Goal: Entertainment & Leisure: Consume media (video, audio)

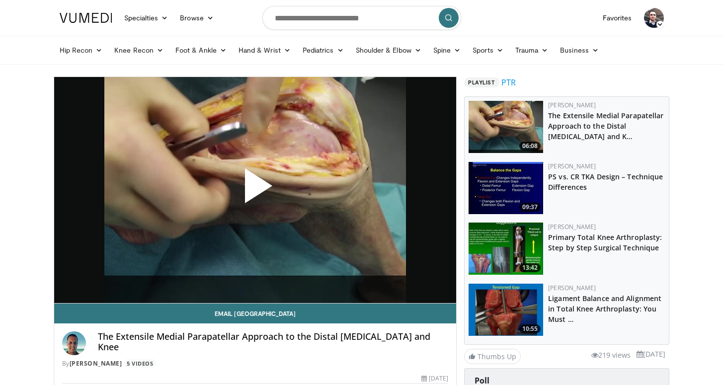
click at [255, 190] on span "Video Player" at bounding box center [255, 190] width 0 height 0
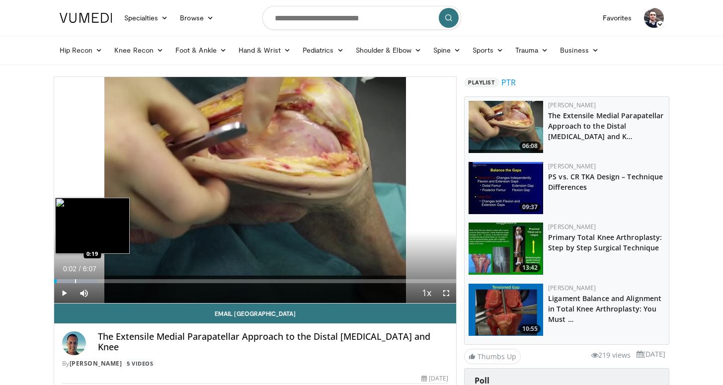
click at [74, 282] on div "Loaded : 10.79% 0:02 0:19" at bounding box center [255, 281] width 402 height 4
click at [101, 278] on div "Loaded : 18.89% 0:19 0:42" at bounding box center [255, 278] width 402 height 9
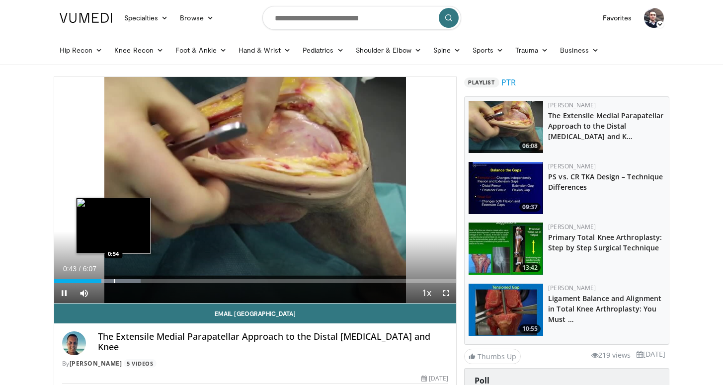
click at [114, 280] on div "Loaded : 21.60% 0:43 0:54" at bounding box center [255, 281] width 402 height 4
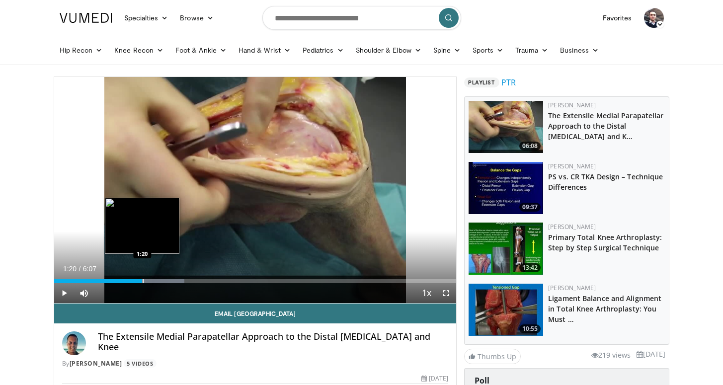
click at [143, 280] on div "Loaded : 32.40% 0:56 1:20" at bounding box center [255, 281] width 402 height 4
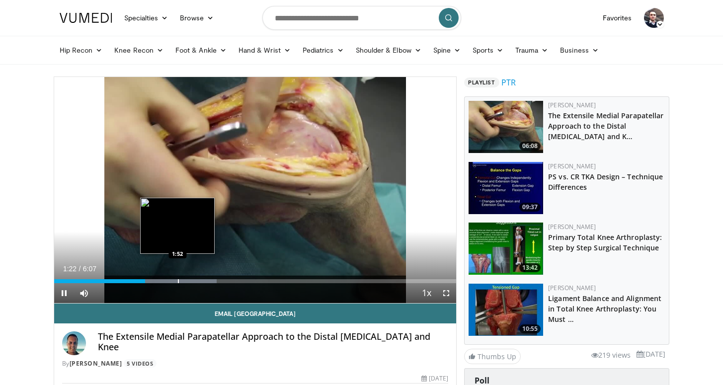
click at [178, 281] on div "Loaded : 40.51% 1:23 1:52" at bounding box center [255, 281] width 402 height 4
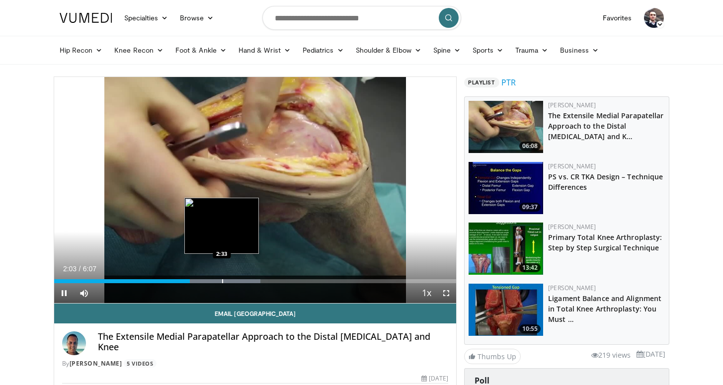
click at [221, 281] on div "Loaded : 51.32% 2:03 2:33" at bounding box center [255, 281] width 402 height 4
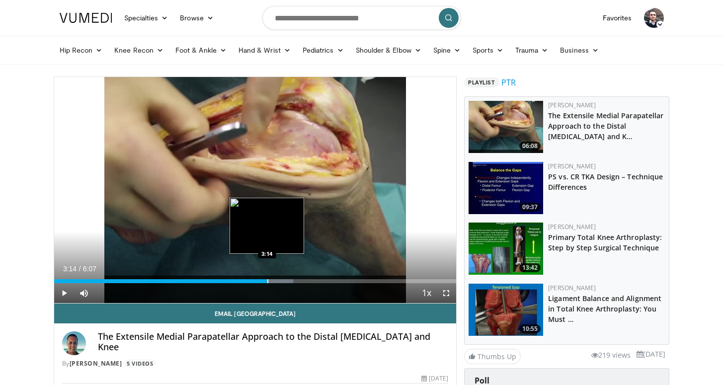
click at [267, 280] on div "Loaded : 59.42% 3:14 3:14" at bounding box center [255, 281] width 402 height 4
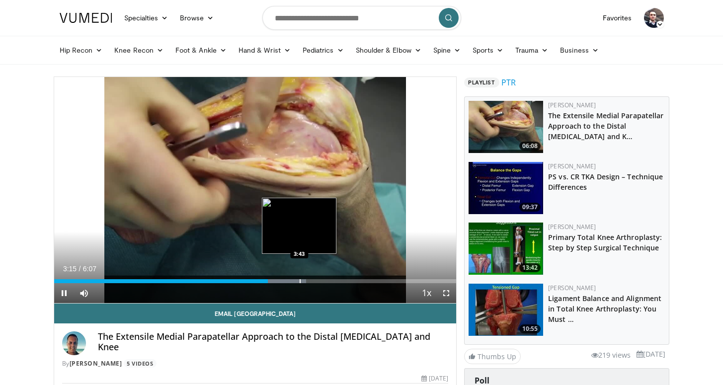
click at [299, 279] on div "Loaded : 62.70% 3:15 3:43" at bounding box center [255, 278] width 402 height 9
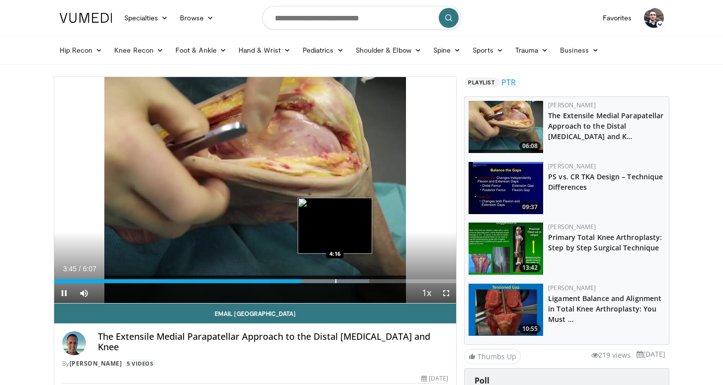
click at [335, 281] on div "Progress Bar" at bounding box center [335, 281] width 1 height 4
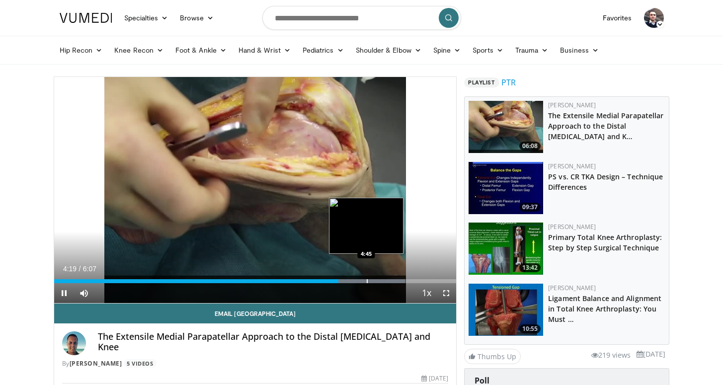
click at [367, 281] on div "Progress Bar" at bounding box center [353, 281] width 101 height 4
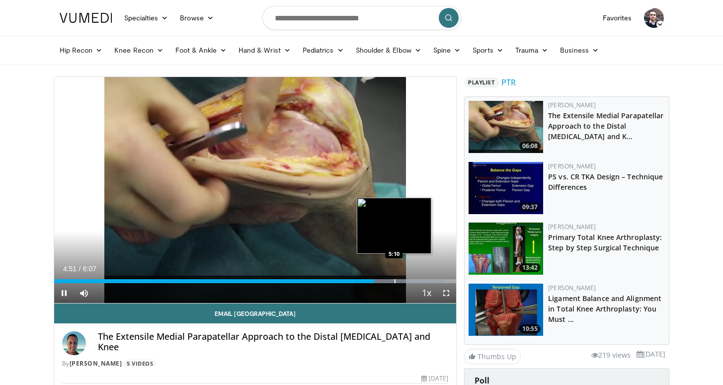
click at [394, 282] on div "Progress Bar" at bounding box center [392, 281] width 105 height 4
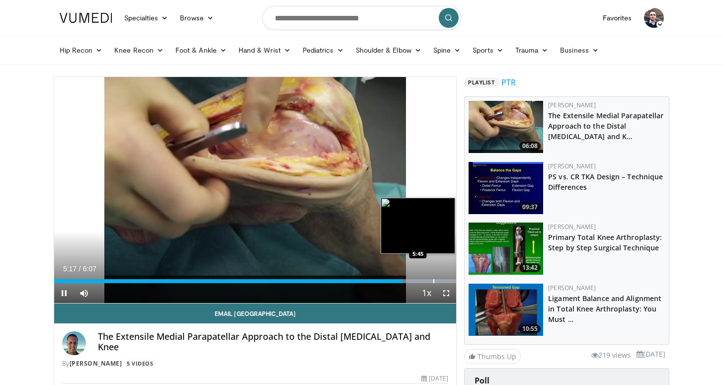
click at [433, 280] on div "Progress Bar" at bounding box center [408, 281] width 95 height 4
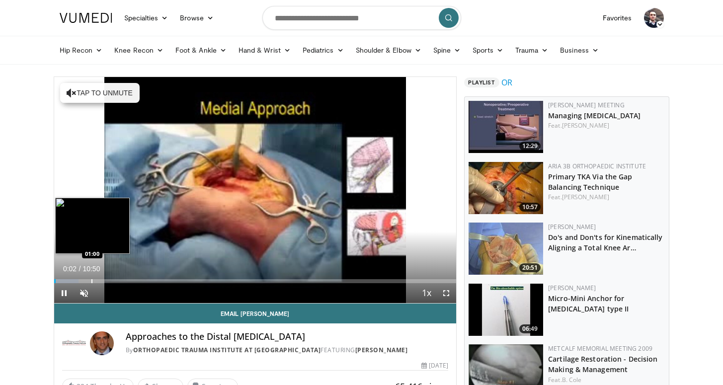
click at [91, 282] on div "Loaded : 6.13% 00:02 01:00" at bounding box center [255, 281] width 402 height 4
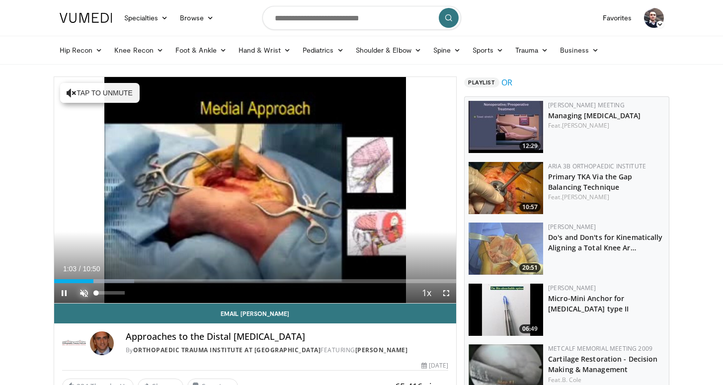
click at [85, 293] on span "Video Player" at bounding box center [84, 293] width 20 height 20
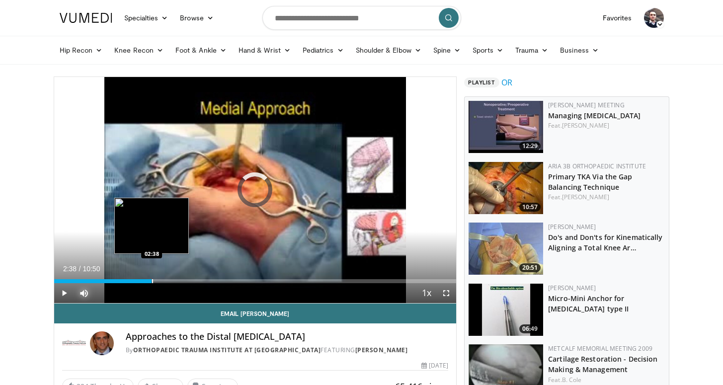
click at [151, 278] on div "Loaded : 19.94% 01:08 02:38" at bounding box center [255, 278] width 402 height 9
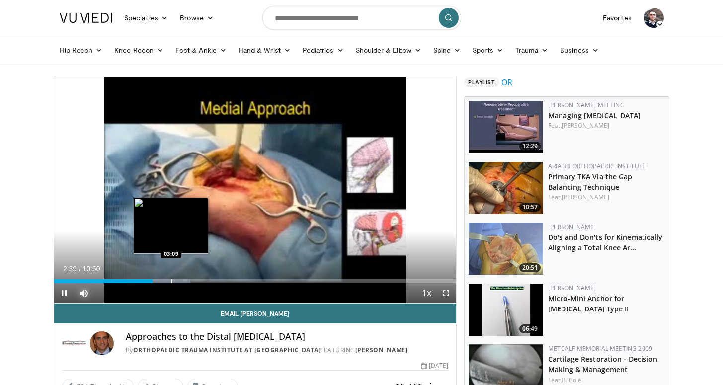
click at [171, 276] on div "Loaded : 33.88% 02:39 03:09" at bounding box center [255, 278] width 402 height 9
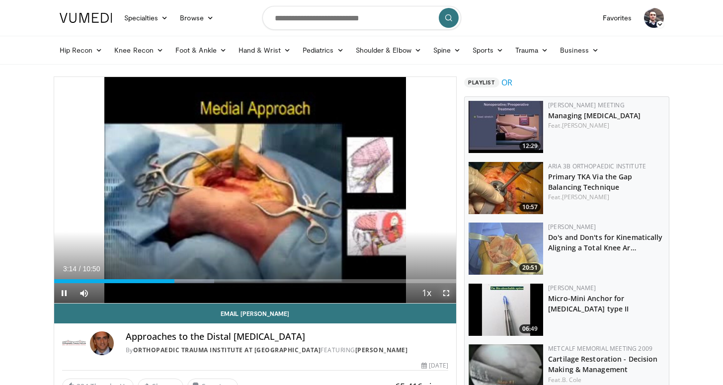
click at [448, 291] on span "Video Player" at bounding box center [446, 293] width 20 height 20
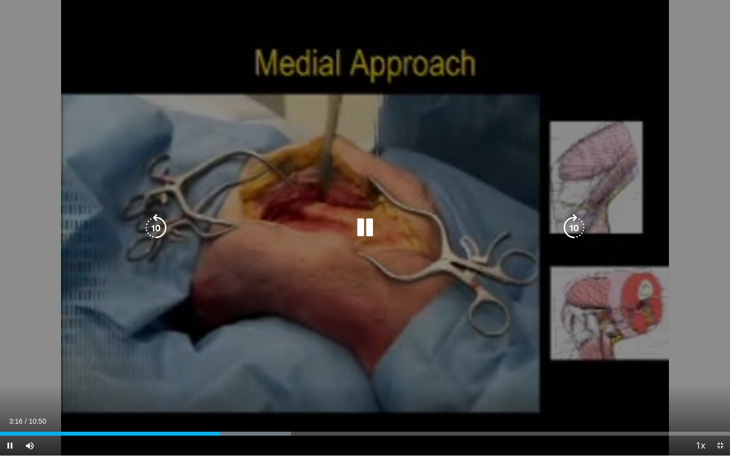
click at [391, 344] on div "10 seconds Tap to unmute" at bounding box center [365, 228] width 730 height 456
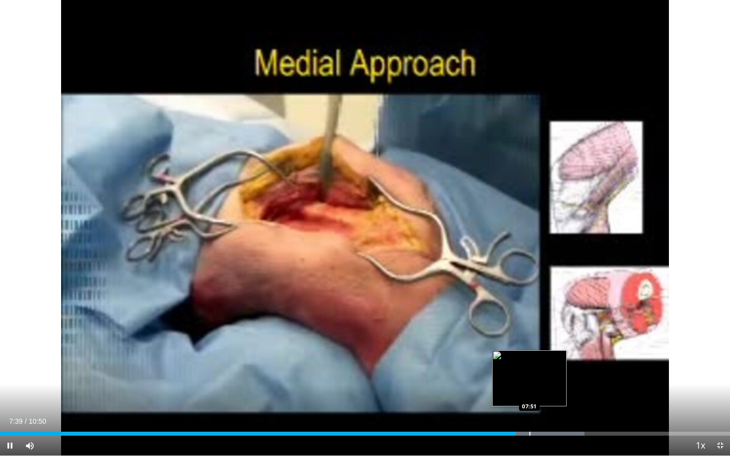
click at [529, 384] on div "Progress Bar" at bounding box center [533, 434] width 103 height 4
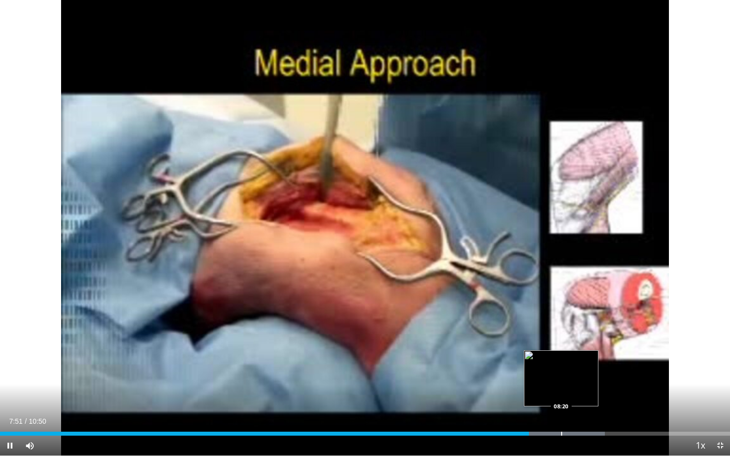
click at [563, 384] on div "Loaded : 82.85% 07:51 08:20" at bounding box center [365, 431] width 730 height 9
click at [608, 384] on div "Current Time 8:22 / Duration 10:50 Pause Skip Backward Skip Forward Mute Loaded…" at bounding box center [365, 446] width 730 height 20
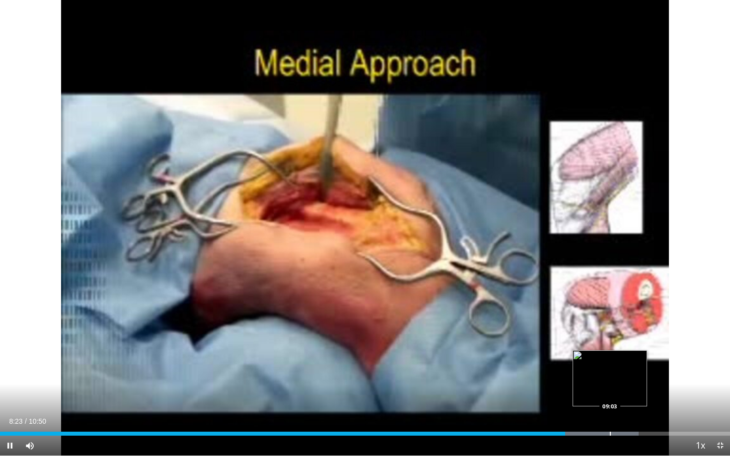
click at [613, 384] on div "Loaded : 87.46% 08:23 09:03" at bounding box center [365, 434] width 730 height 4
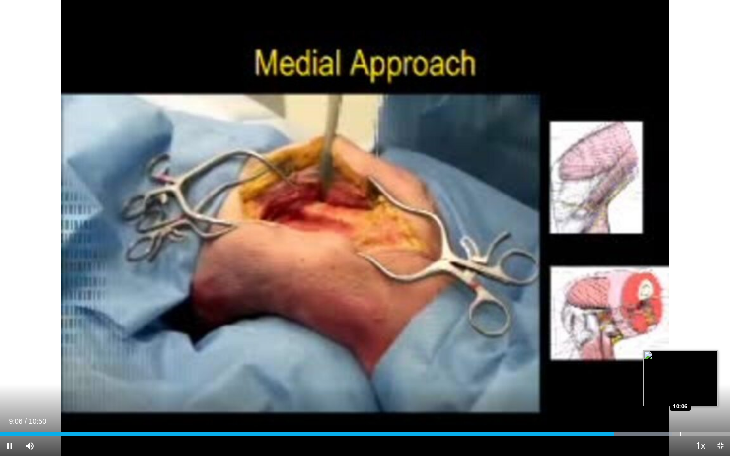
click at [681, 384] on div "Loaded : 92.06% 09:07 10:06" at bounding box center [365, 431] width 730 height 9
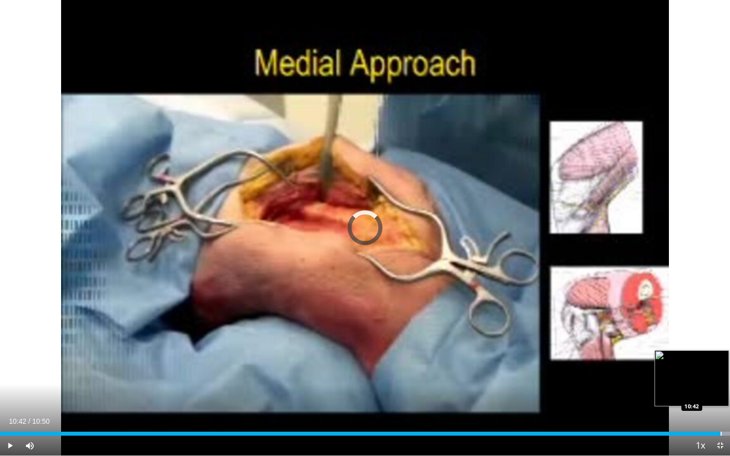
click at [721, 384] on div "Loaded : 100.00% 10:42 10:42" at bounding box center [365, 434] width 730 height 4
